Goal: Transaction & Acquisition: Purchase product/service

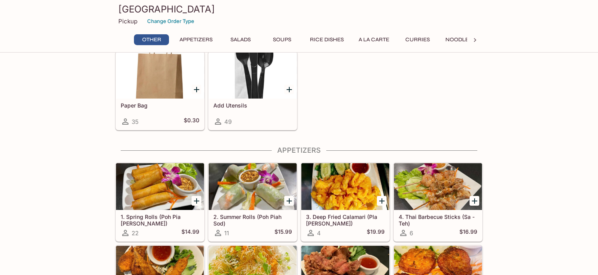
scroll to position [82, 0]
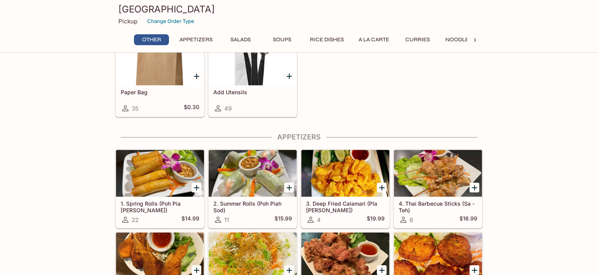
click at [416, 38] on button "Curries" at bounding box center [417, 39] width 35 height 11
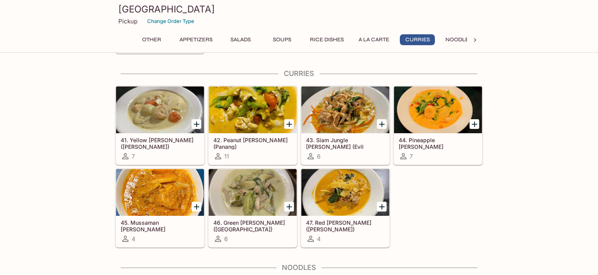
scroll to position [1320, 0]
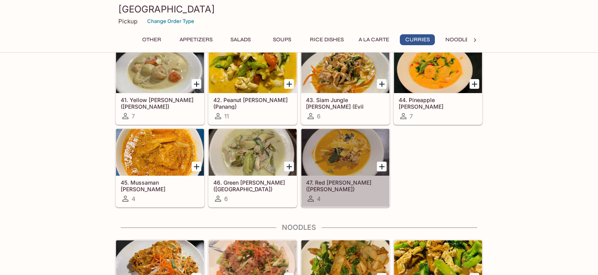
click at [351, 160] on div at bounding box center [345, 152] width 88 height 47
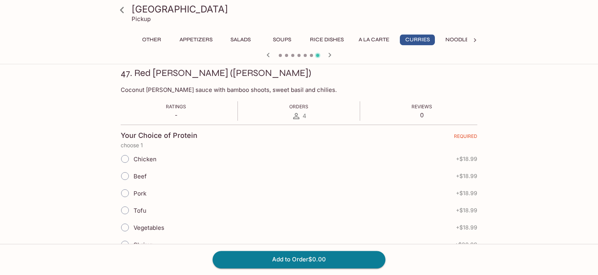
scroll to position [123, 0]
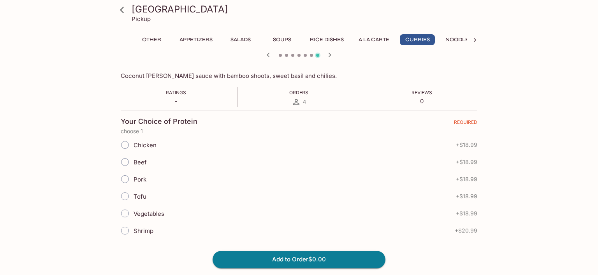
click at [125, 142] on input "Chicken" at bounding box center [125, 145] width 16 height 16
radio input "true"
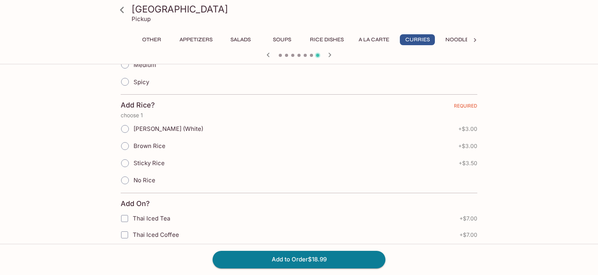
scroll to position [288, 0]
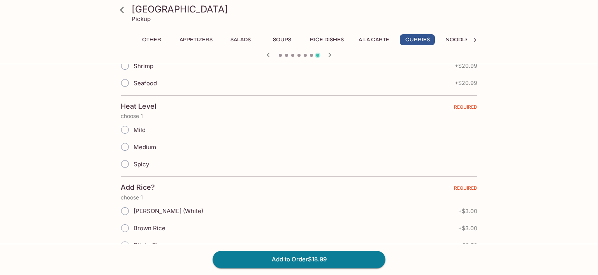
click at [123, 144] on input "Medium" at bounding box center [125, 147] width 16 height 16
radio input "true"
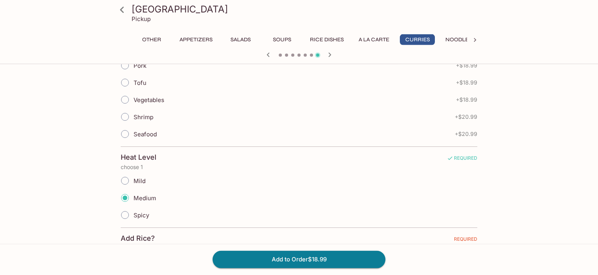
scroll to position [246, 0]
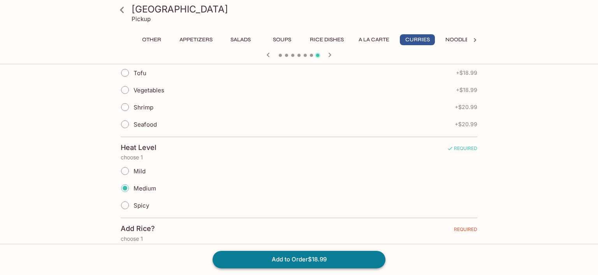
click at [293, 257] on button "Add to Order $18.99" at bounding box center [298, 259] width 173 height 17
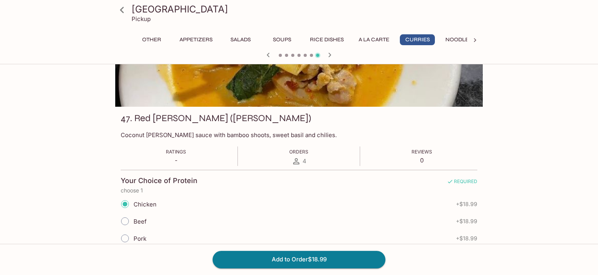
scroll to position [82, 0]
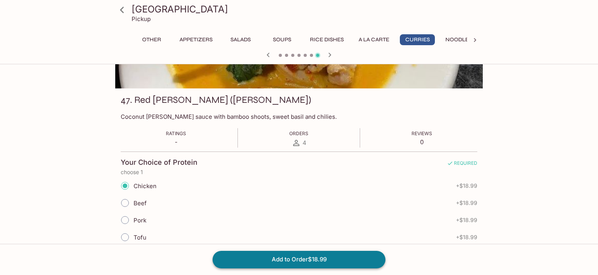
click at [314, 262] on button "Add to Order $18.99" at bounding box center [298, 259] width 173 height 17
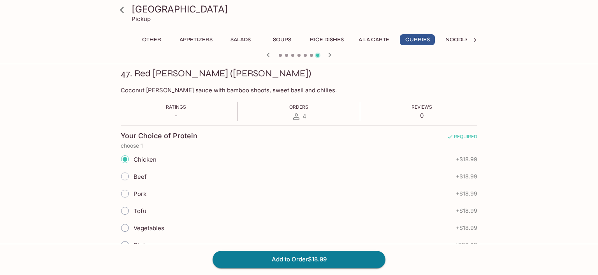
scroll to position [0, 0]
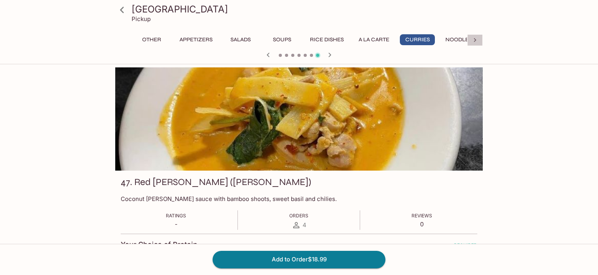
click at [475, 37] on icon at bounding box center [475, 40] width 8 height 8
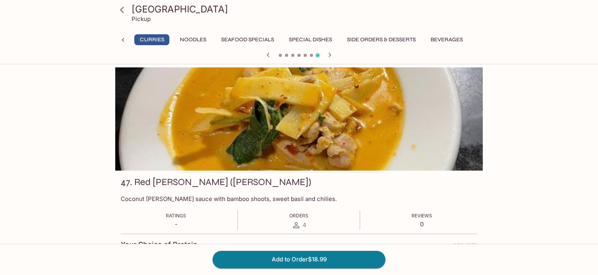
click at [158, 10] on h3 "[GEOGRAPHIC_DATA]" at bounding box center [306, 9] width 348 height 12
click at [393, 40] on button "Side Orders & Desserts" at bounding box center [380, 39] width 77 height 11
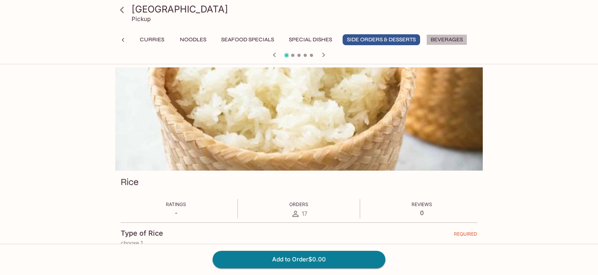
click at [437, 38] on button "Beverages" at bounding box center [446, 39] width 41 height 11
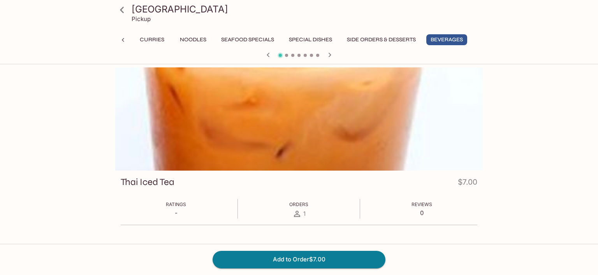
click at [141, 23] on div "Siam Square Pickup" at bounding box center [299, 15] width 374 height 31
click at [119, 8] on icon at bounding box center [122, 10] width 14 height 14
